Goal: Task Accomplishment & Management: Complete application form

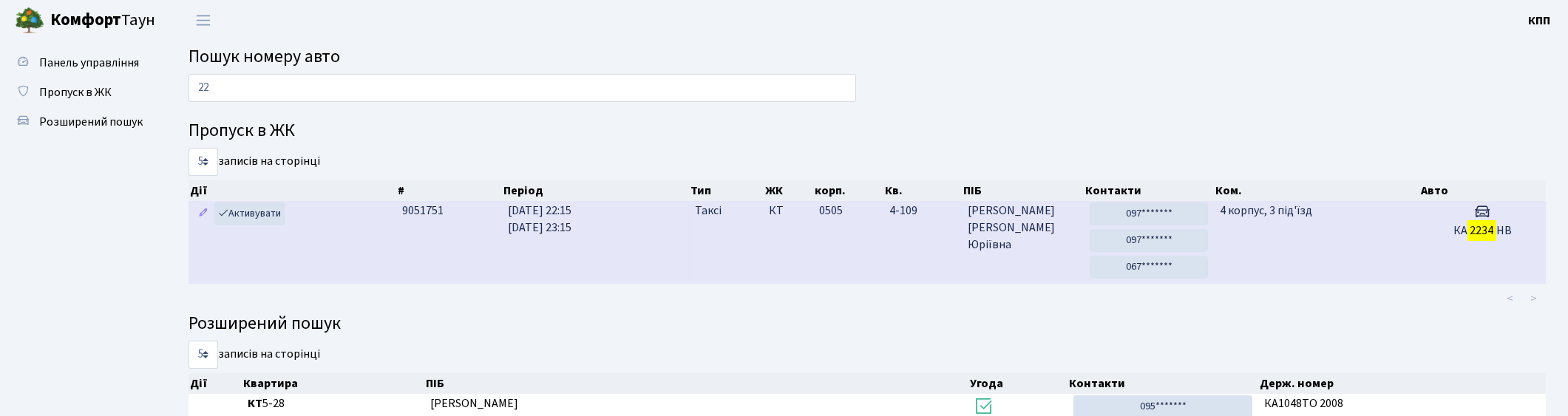
type input "2"
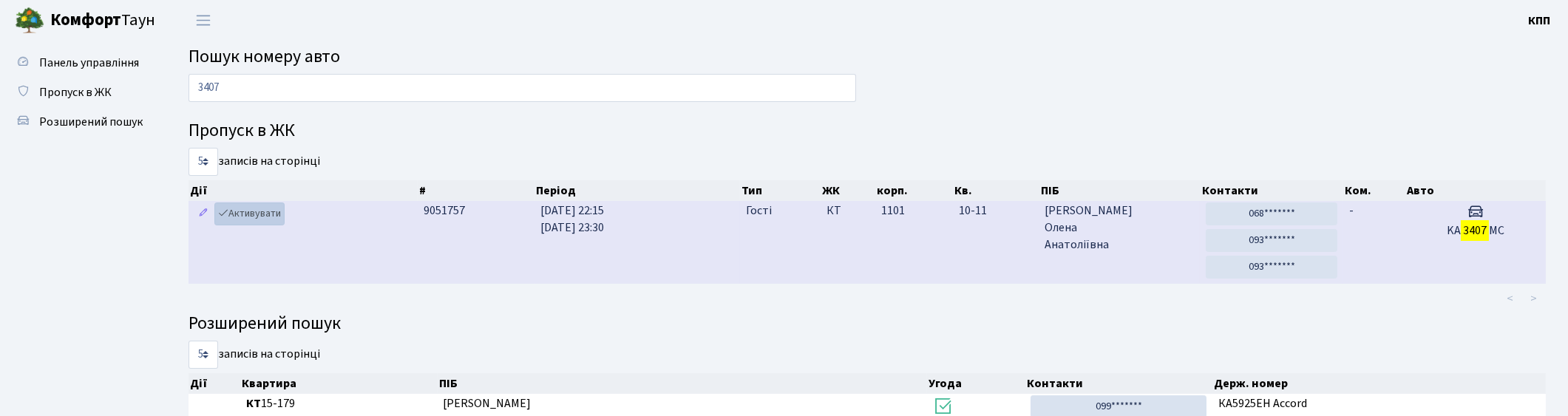
type input "3407"
click at [251, 215] on link "Активувати" at bounding box center [249, 215] width 71 height 23
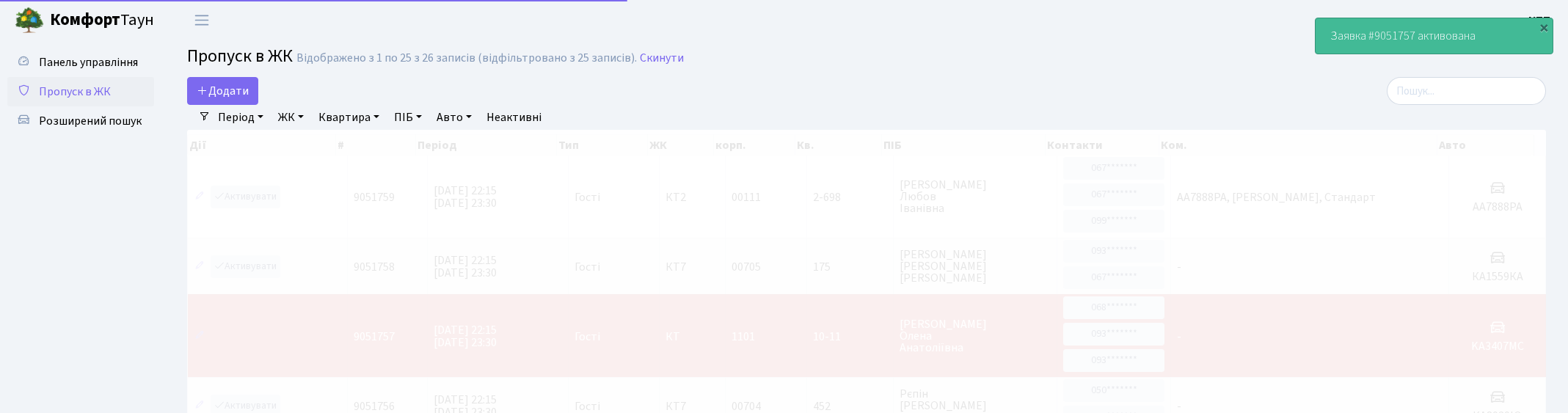
select select "25"
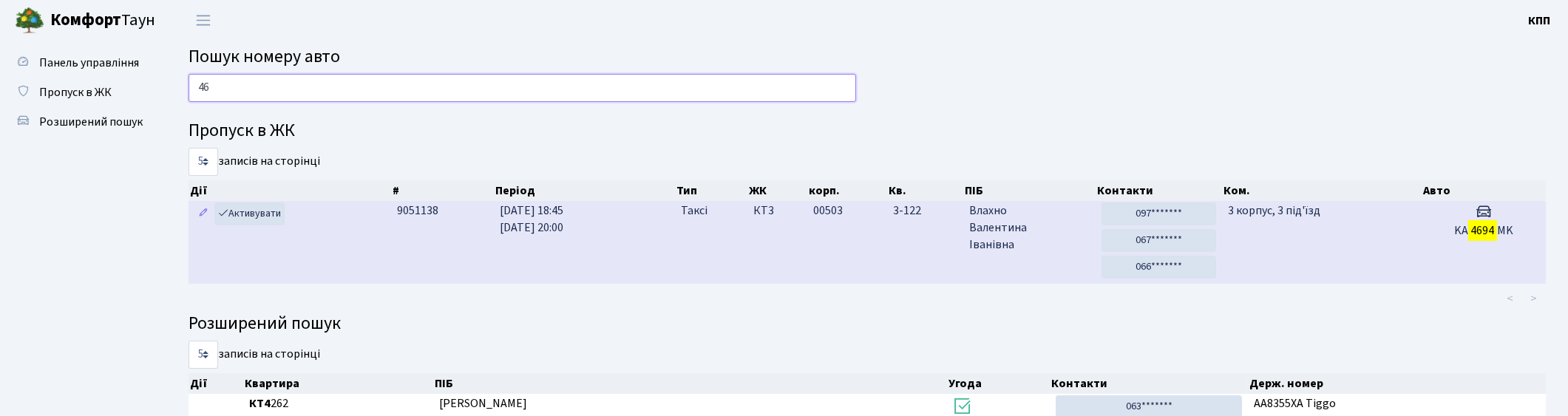
type input "4"
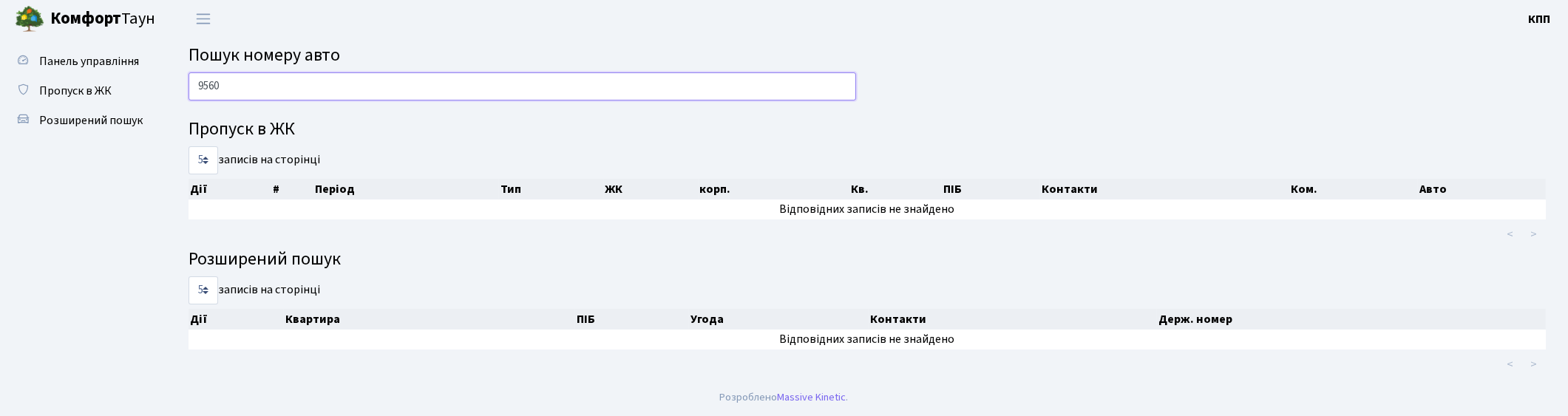
scroll to position [1, 0]
type input "9"
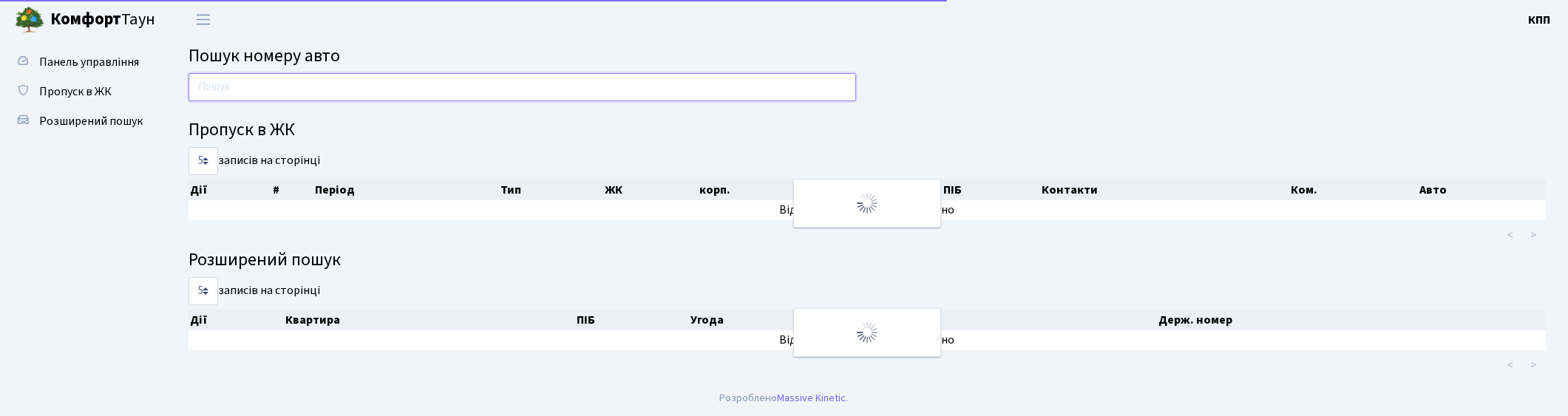
scroll to position [79, 0]
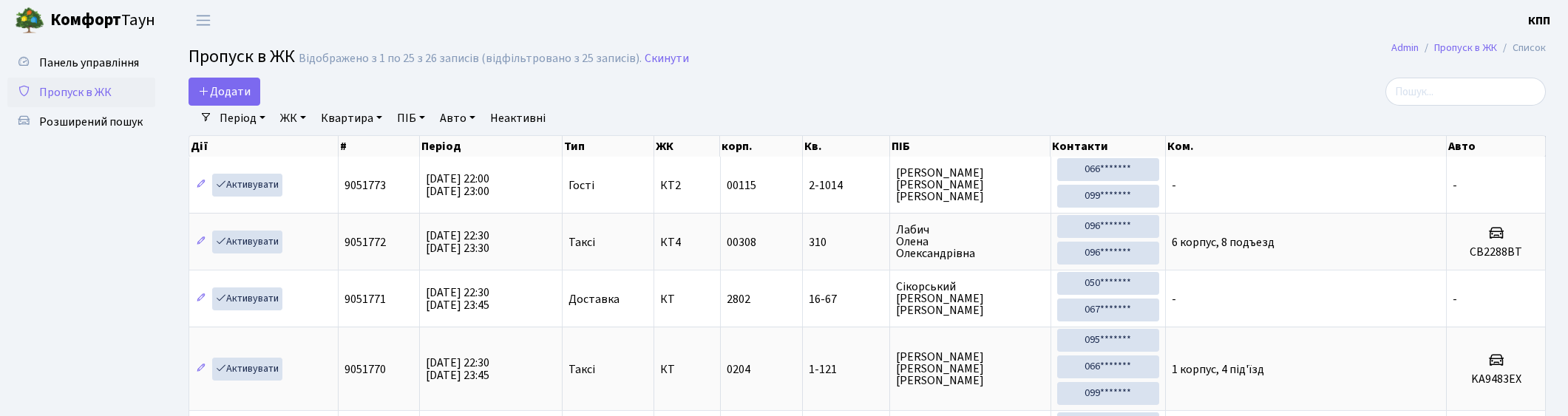
select select "25"
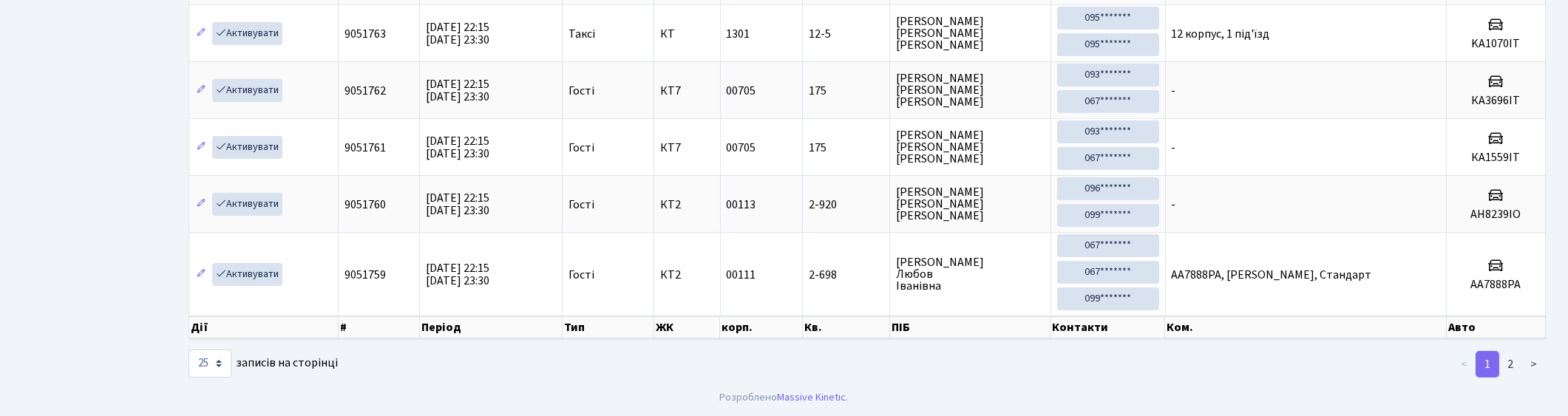
scroll to position [83, 0]
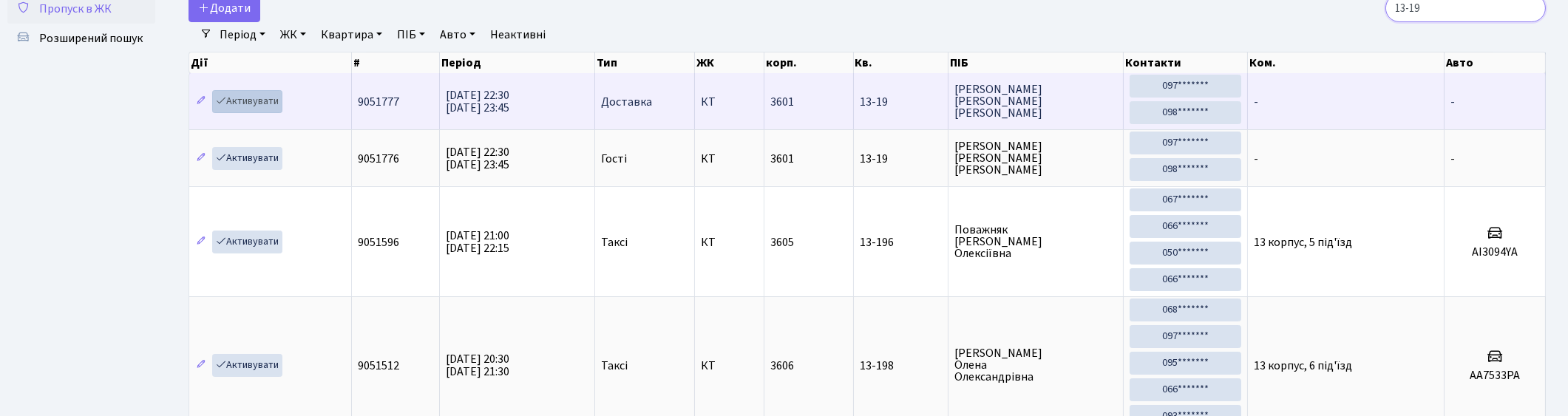
type input "13-19"
click at [247, 103] on link "Активувати" at bounding box center [247, 102] width 71 height 23
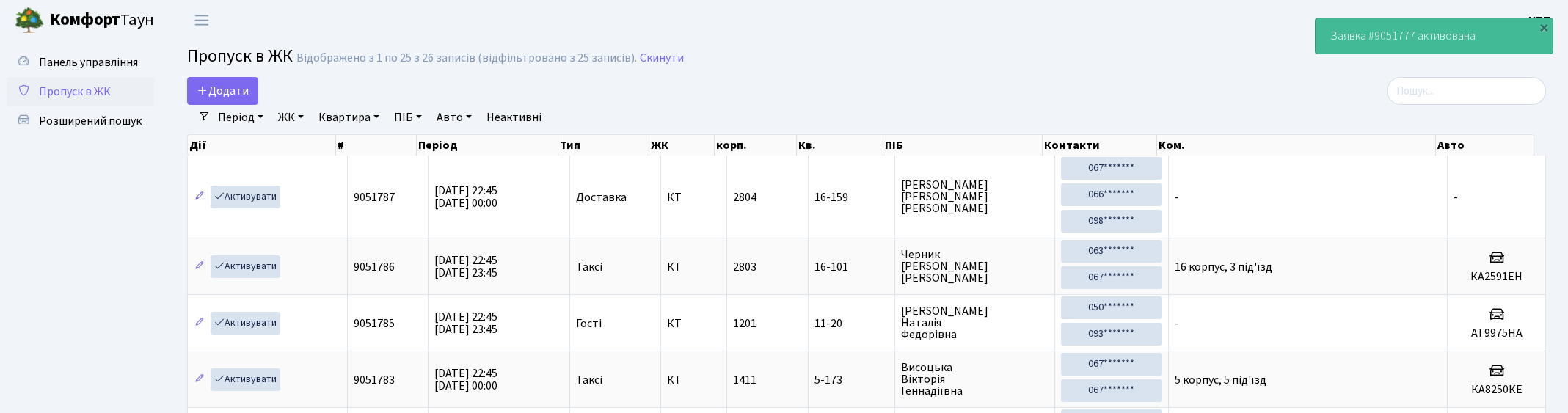
select select "25"
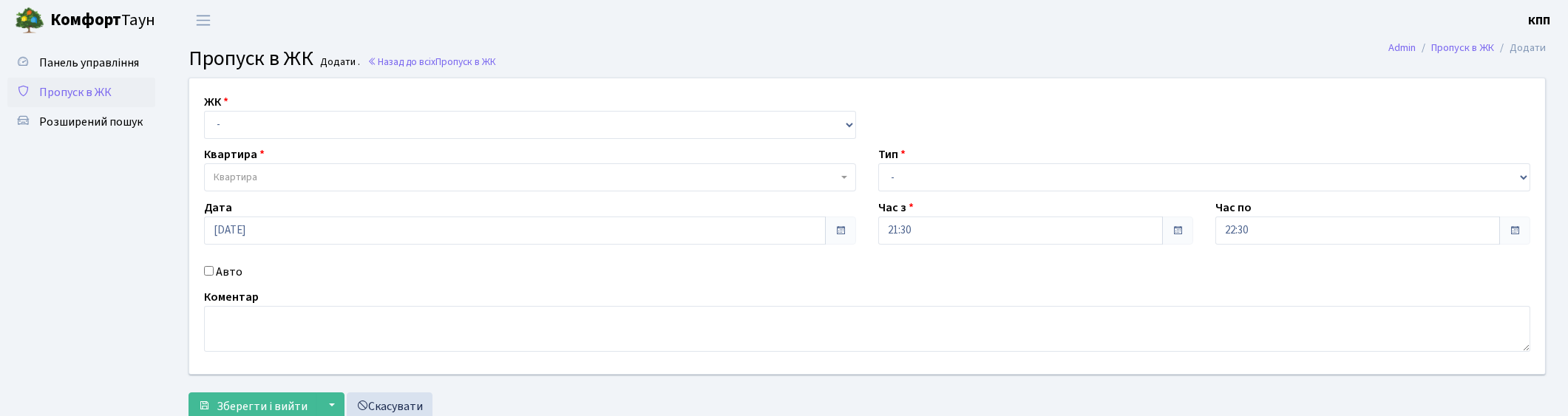
click at [209, 271] on input "Авто" at bounding box center [209, 271] width 10 height 10
checkbox input "true"
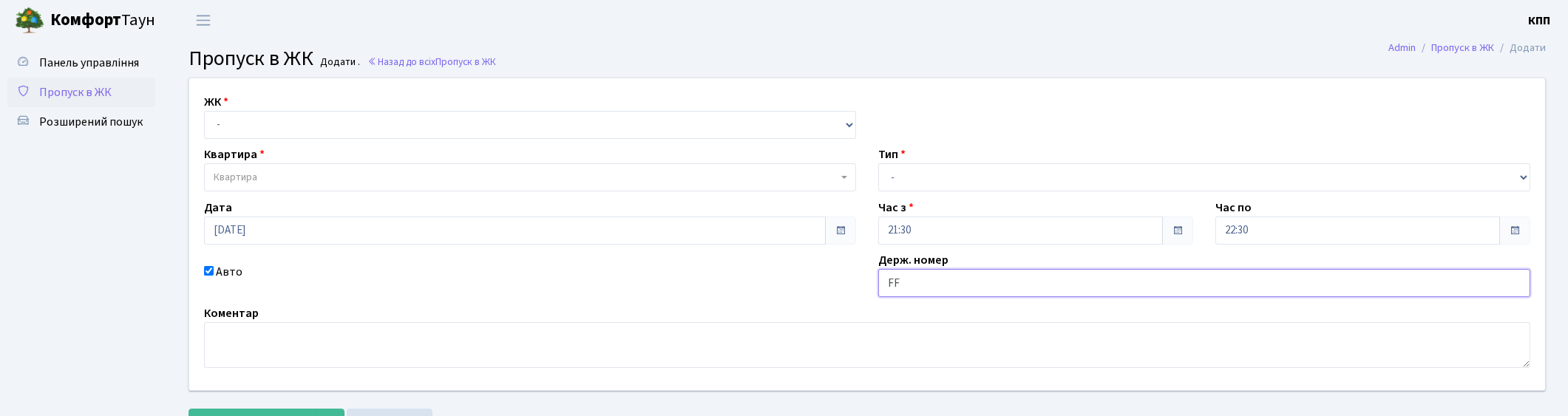
type input "F"
type input "АА0872JB"
click at [903, 175] on select "- Доставка Таксі Гості Сервіс" at bounding box center [1204, 177] width 652 height 28
select select "1"
click at [878, 163] on select "- Доставка Таксі Гості Сервіс" at bounding box center [1204, 177] width 652 height 28
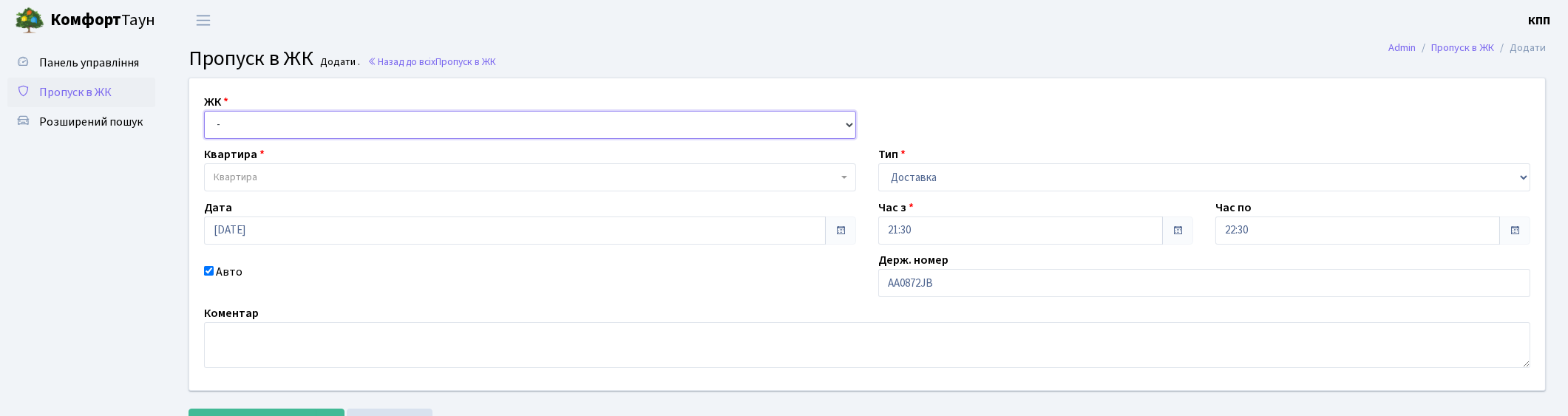
click at [296, 128] on select "- КТ, вул. Регенераторна, 4 КТ2, просп. Соборності, 17 КТ3, вул. Березнева, 16 …" at bounding box center [530, 125] width 652 height 28
select select "271"
click at [204, 111] on select "- КТ, вул. Регенераторна, 4 КТ2, просп. Соборності, 17 КТ3, вул. Березнева, 16 …" at bounding box center [530, 125] width 652 height 28
select select
click at [277, 179] on span "Квартира" at bounding box center [525, 177] width 624 height 15
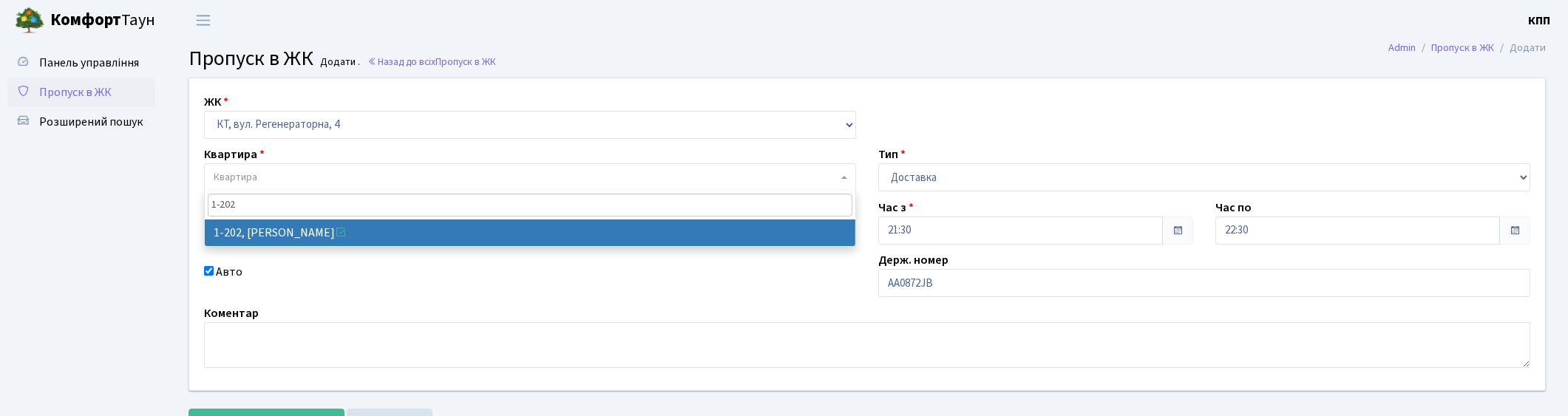
type input "1-202"
select select "202"
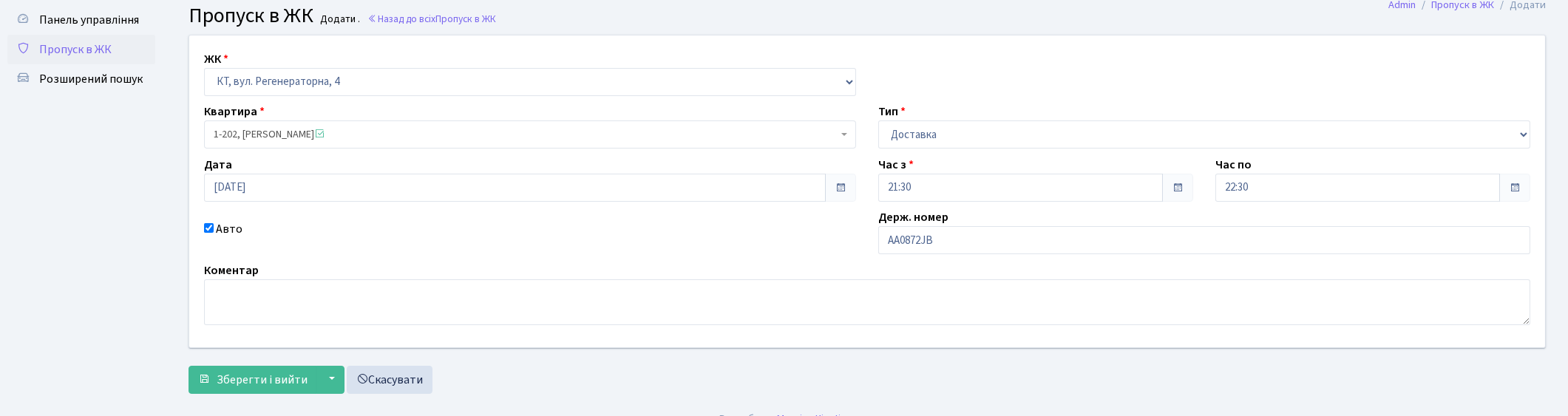
scroll to position [65, 0]
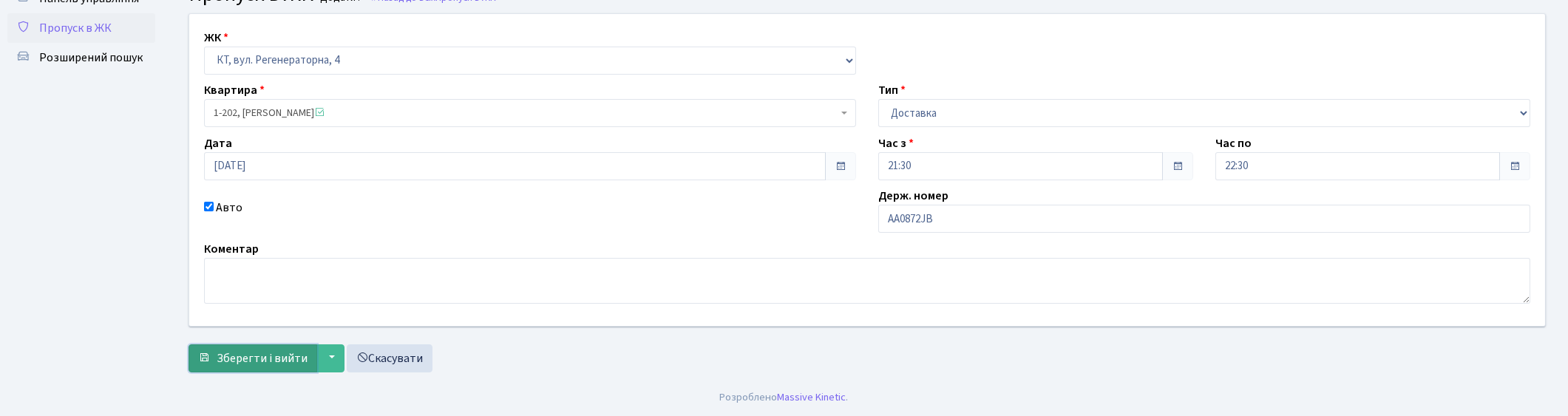
click at [249, 350] on span "Зберегти і вийти" at bounding box center [262, 358] width 91 height 16
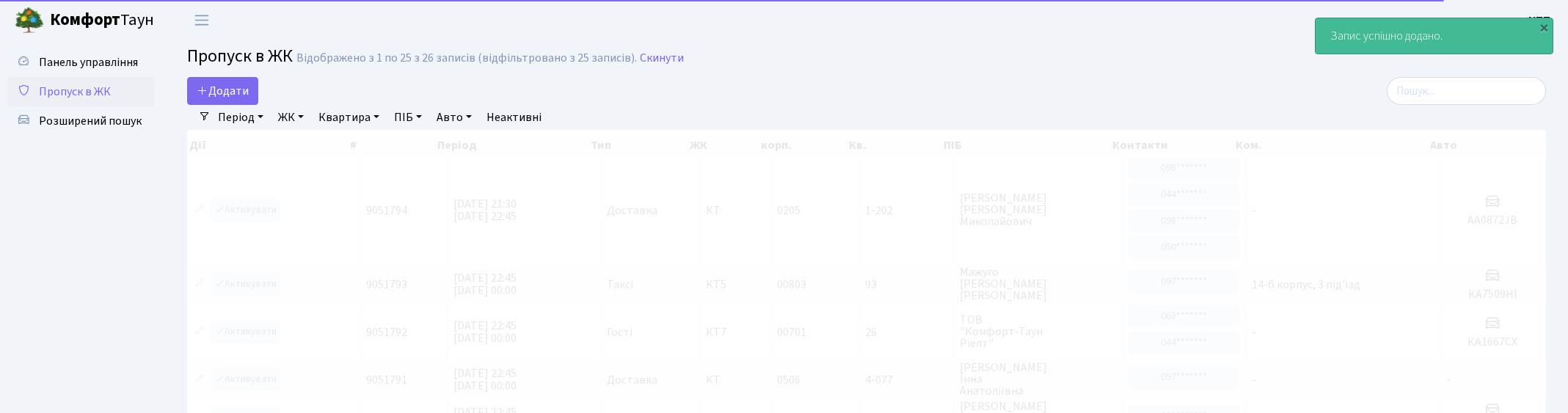
select select "25"
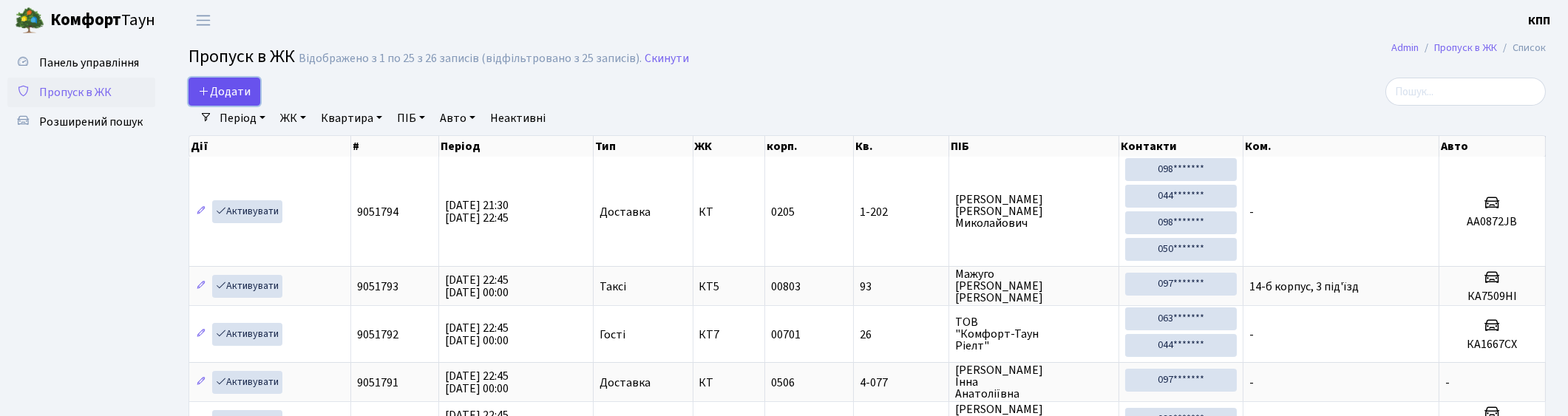
click at [225, 91] on span "Додати" at bounding box center [224, 91] width 52 height 16
